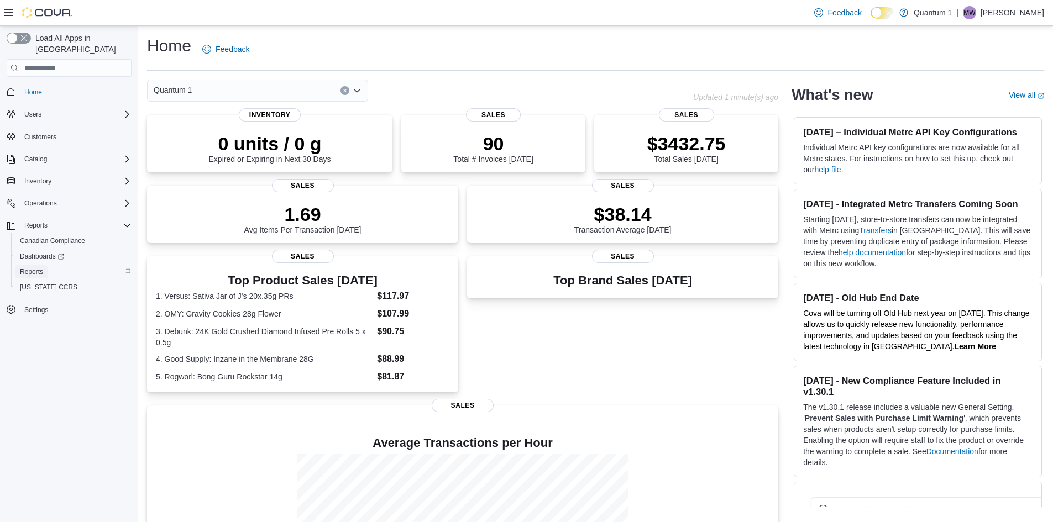
click at [39, 267] on span "Reports" at bounding box center [31, 271] width 23 height 9
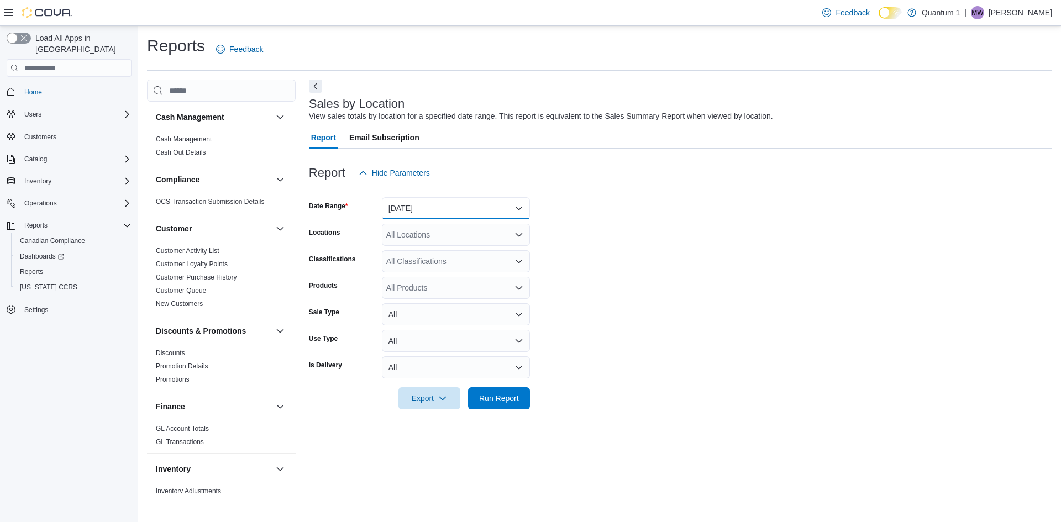
click at [432, 206] on button "[DATE]" at bounding box center [456, 208] width 148 height 22
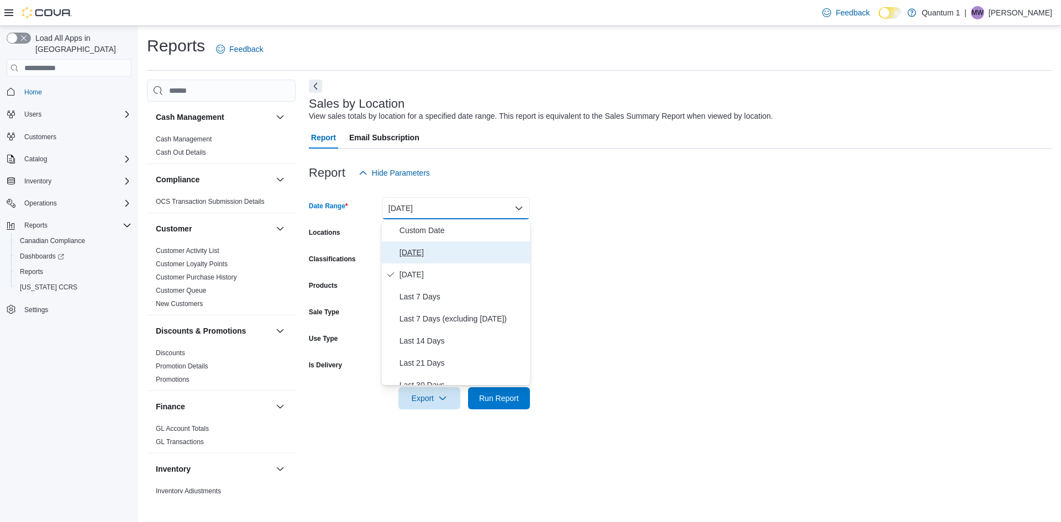
click at [412, 250] on span "[DATE]" at bounding box center [463, 252] width 126 height 13
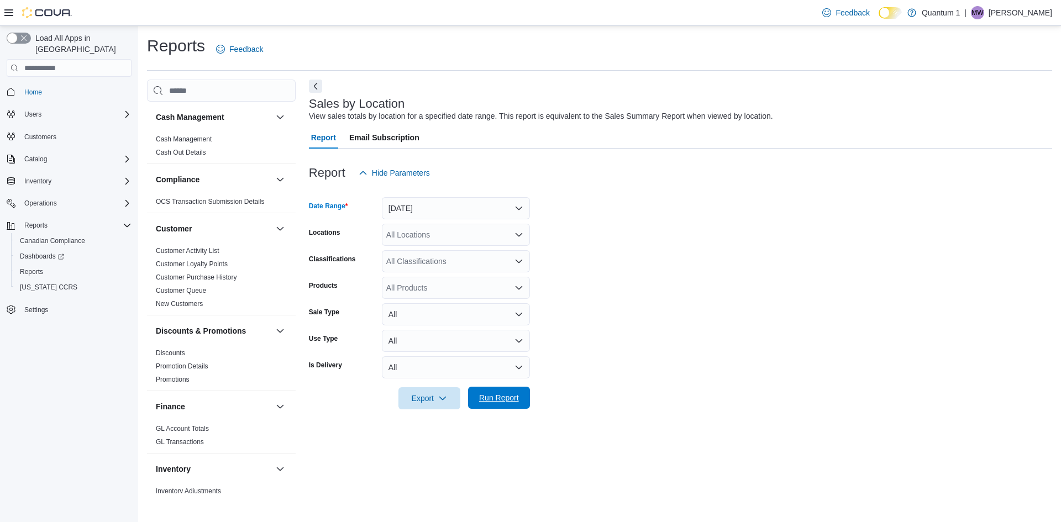
click at [504, 398] on span "Run Report" at bounding box center [499, 397] width 40 height 11
